Goal: Information Seeking & Learning: Check status

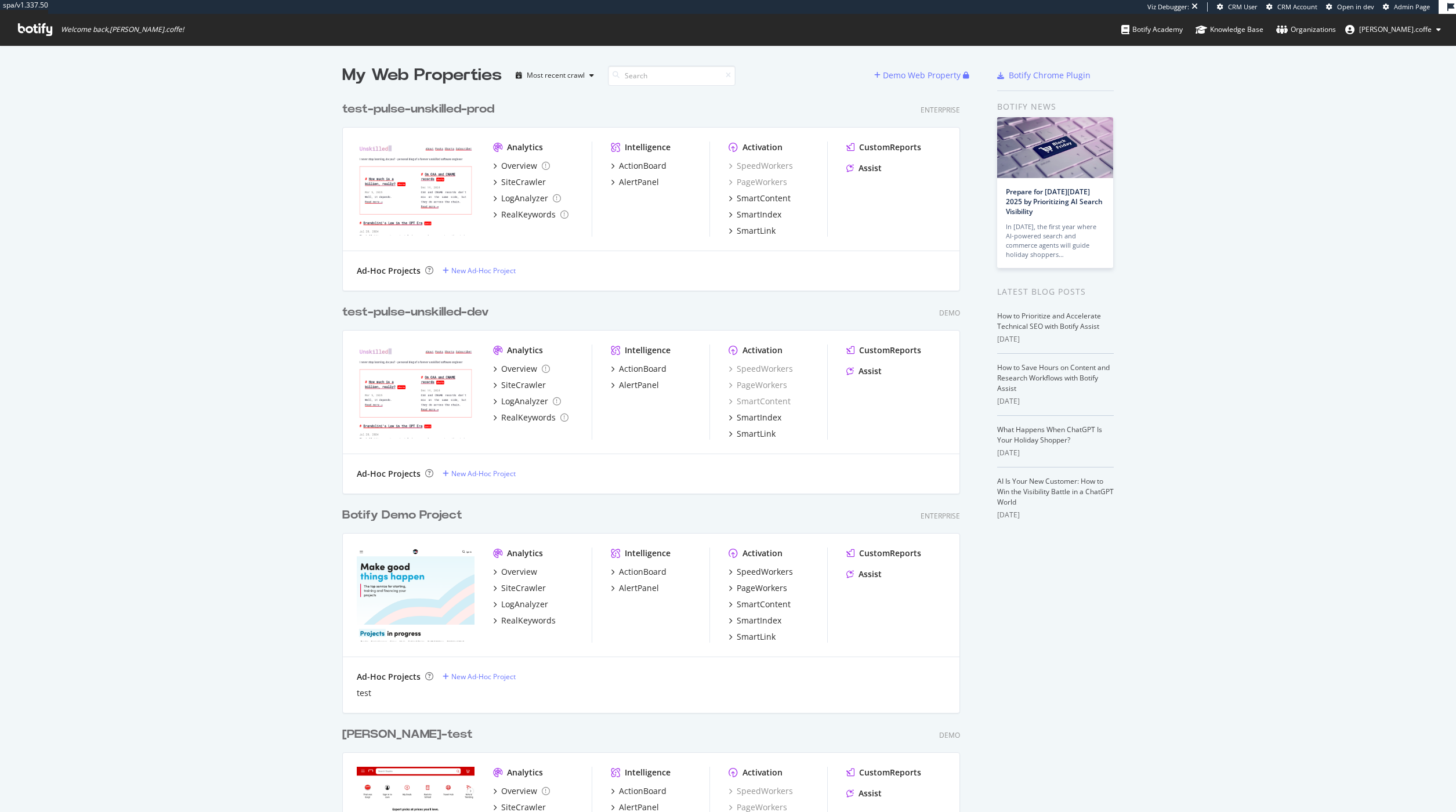
scroll to position [803, 1439]
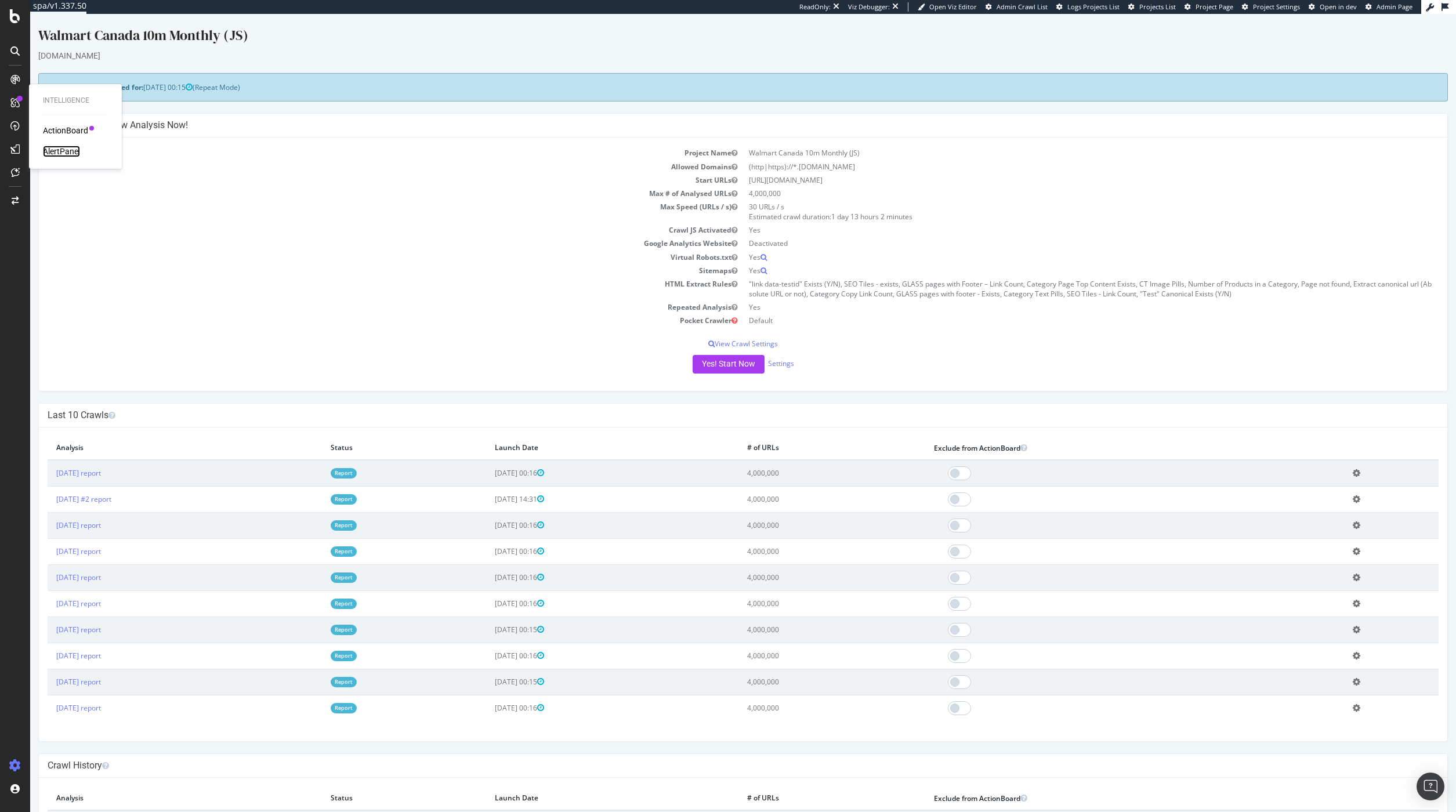
click at [56, 150] on div "AlertPanel" at bounding box center [61, 151] width 37 height 11
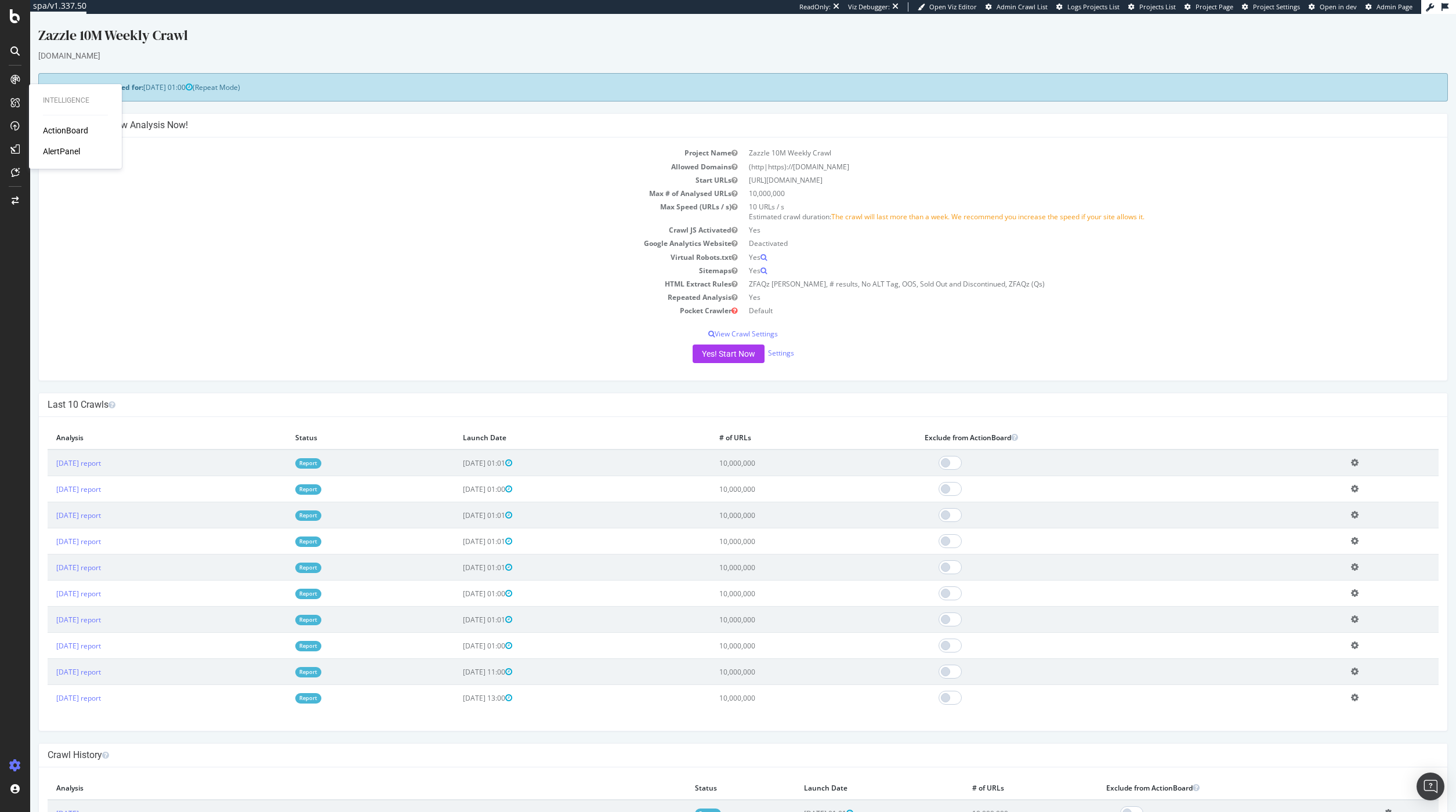
click at [66, 161] on div "Intelligence ActionBoard AlertPanel" at bounding box center [76, 126] width 84 height 80
click at [68, 156] on div "AlertPanel" at bounding box center [61, 151] width 37 height 11
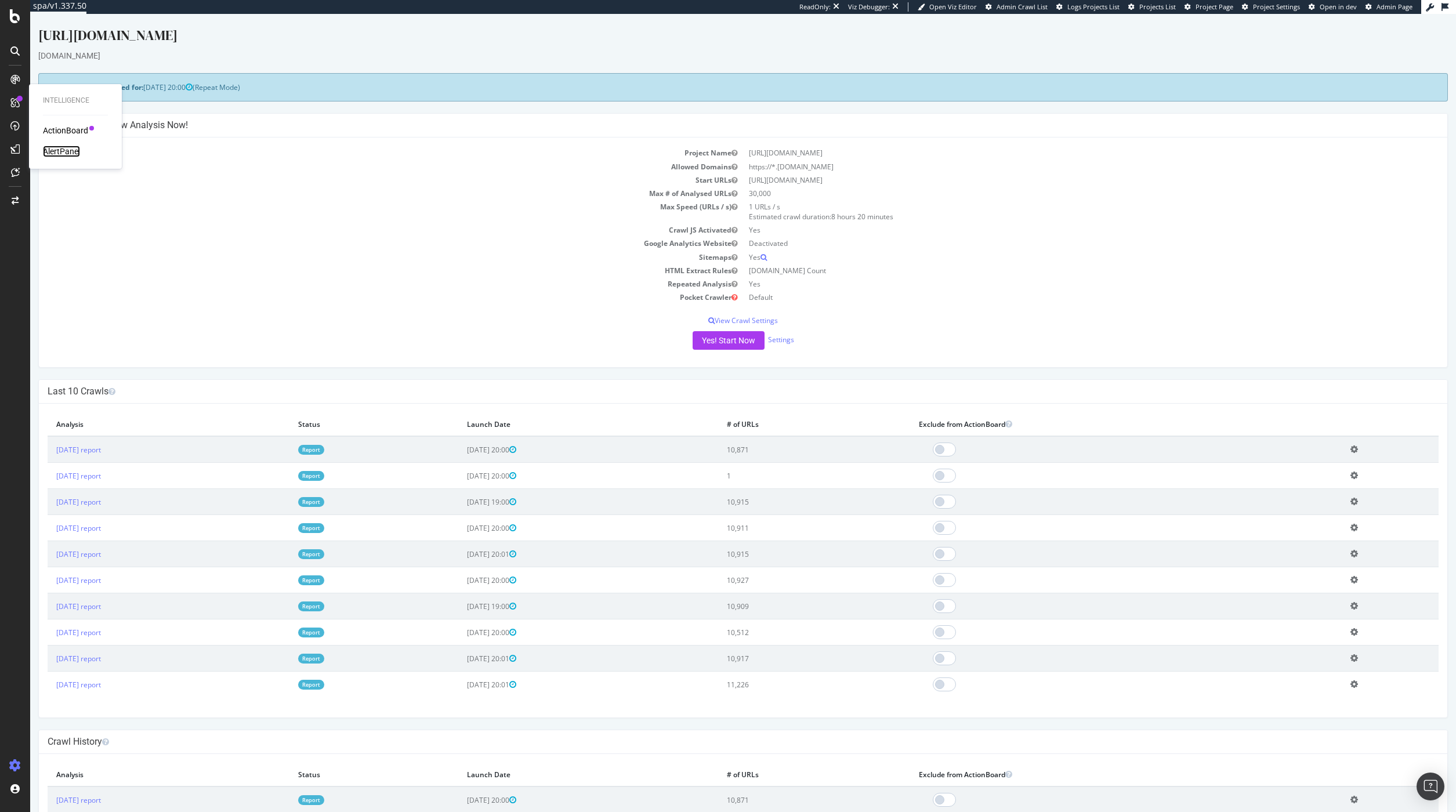
click at [54, 149] on div "AlertPanel" at bounding box center [61, 151] width 37 height 11
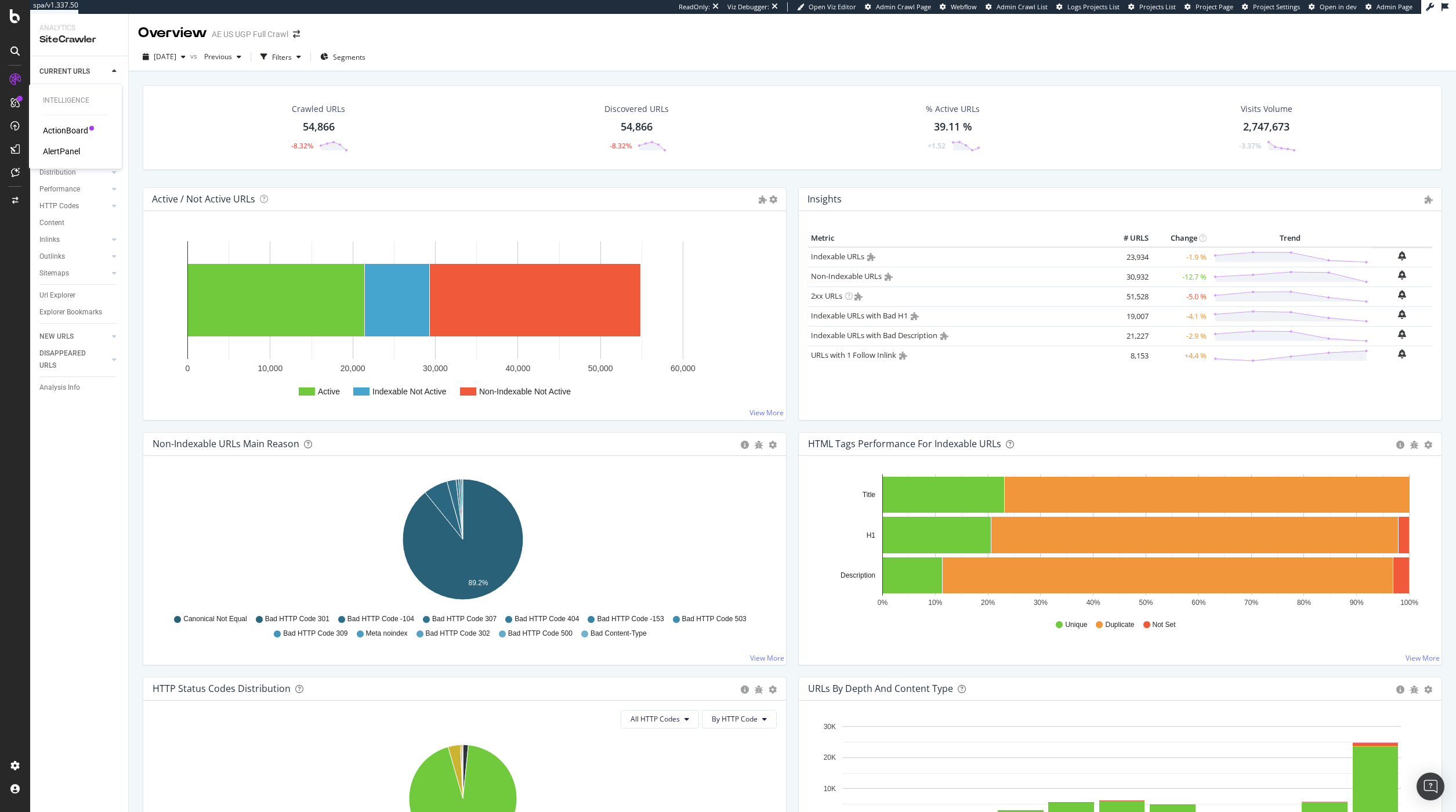
click at [73, 148] on div "AlertPanel" at bounding box center [61, 151] width 37 height 11
